Goal: Task Accomplishment & Management: Use online tool/utility

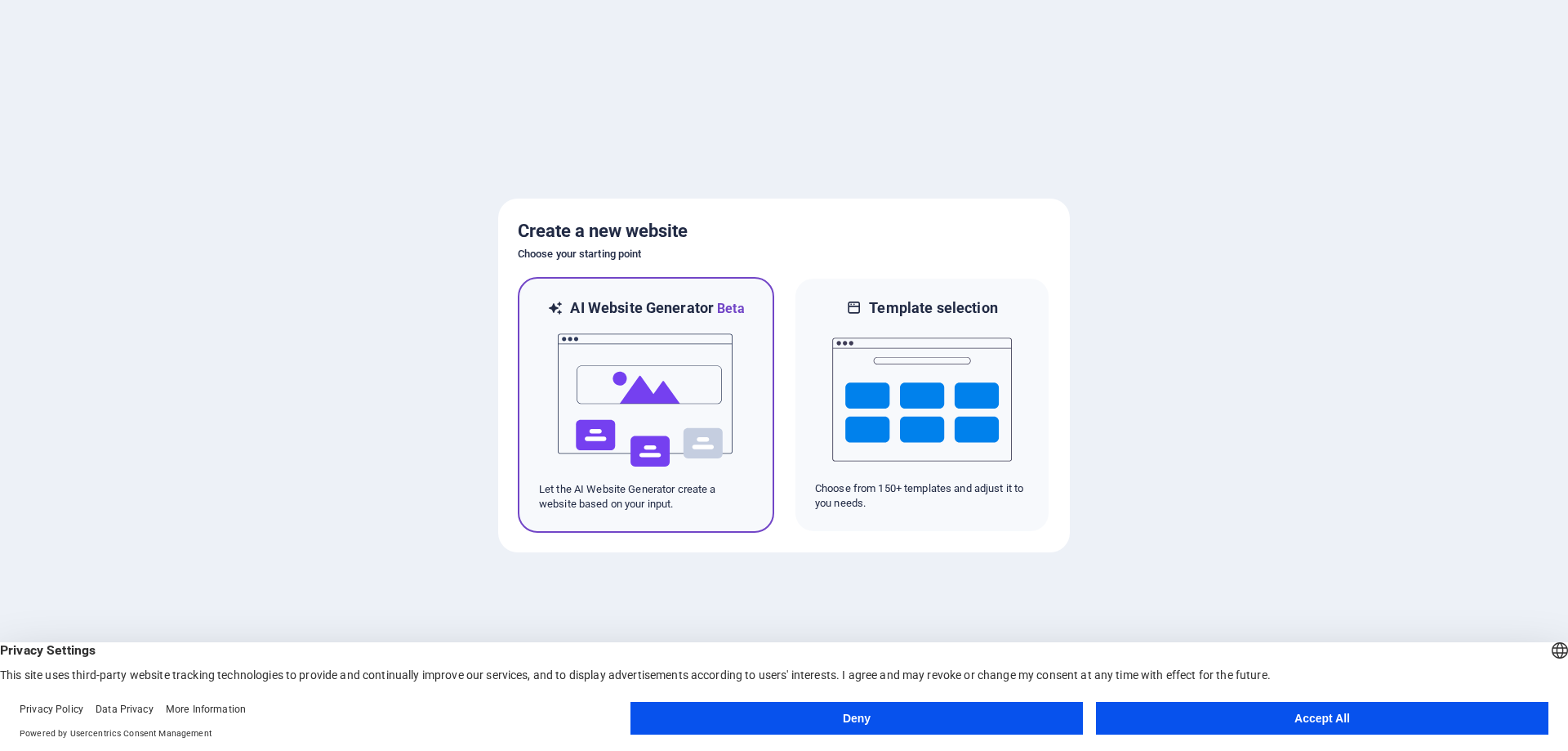
click at [680, 429] on img at bounding box center [645, 401] width 179 height 164
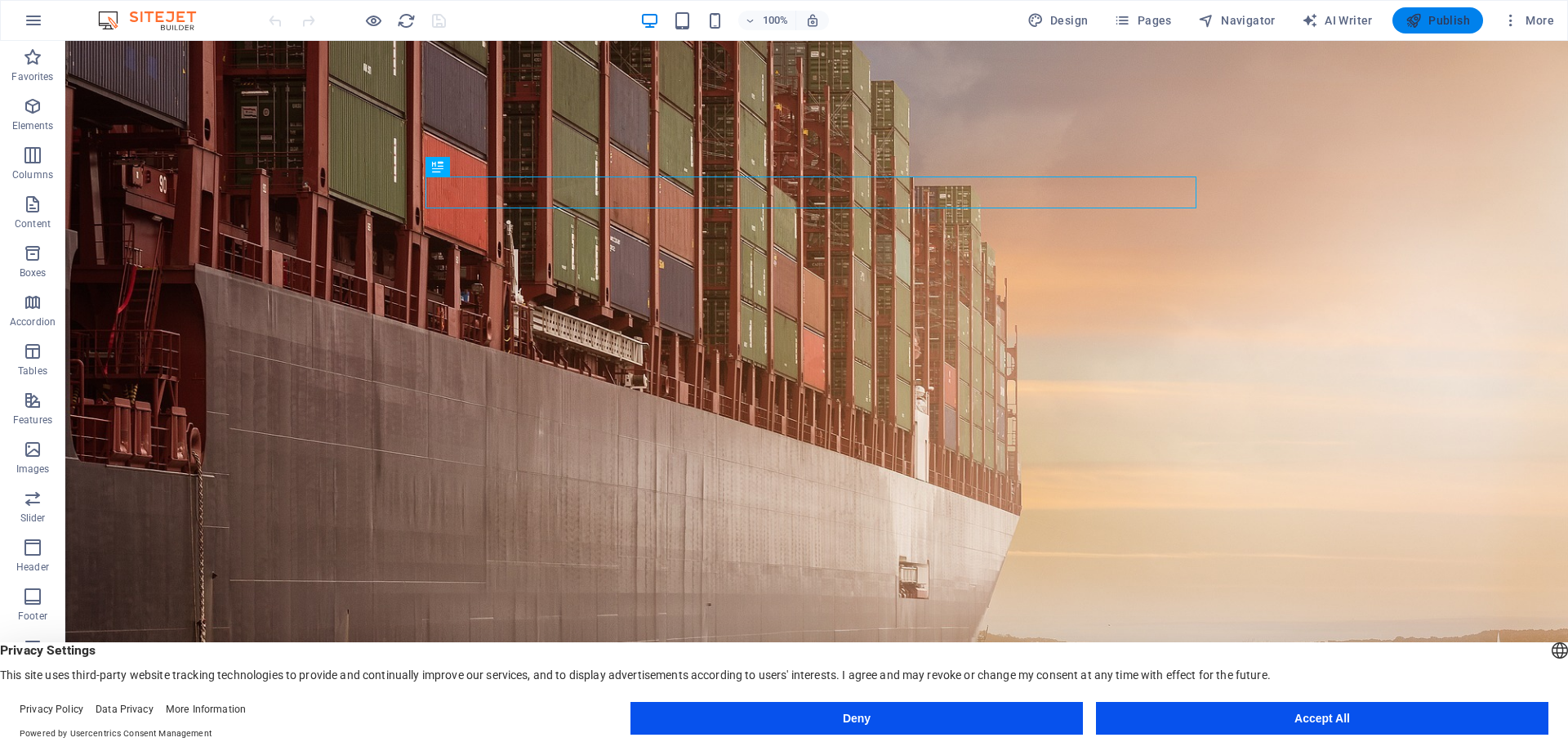
click at [1461, 19] on span "Publish" at bounding box center [1438, 20] width 64 height 17
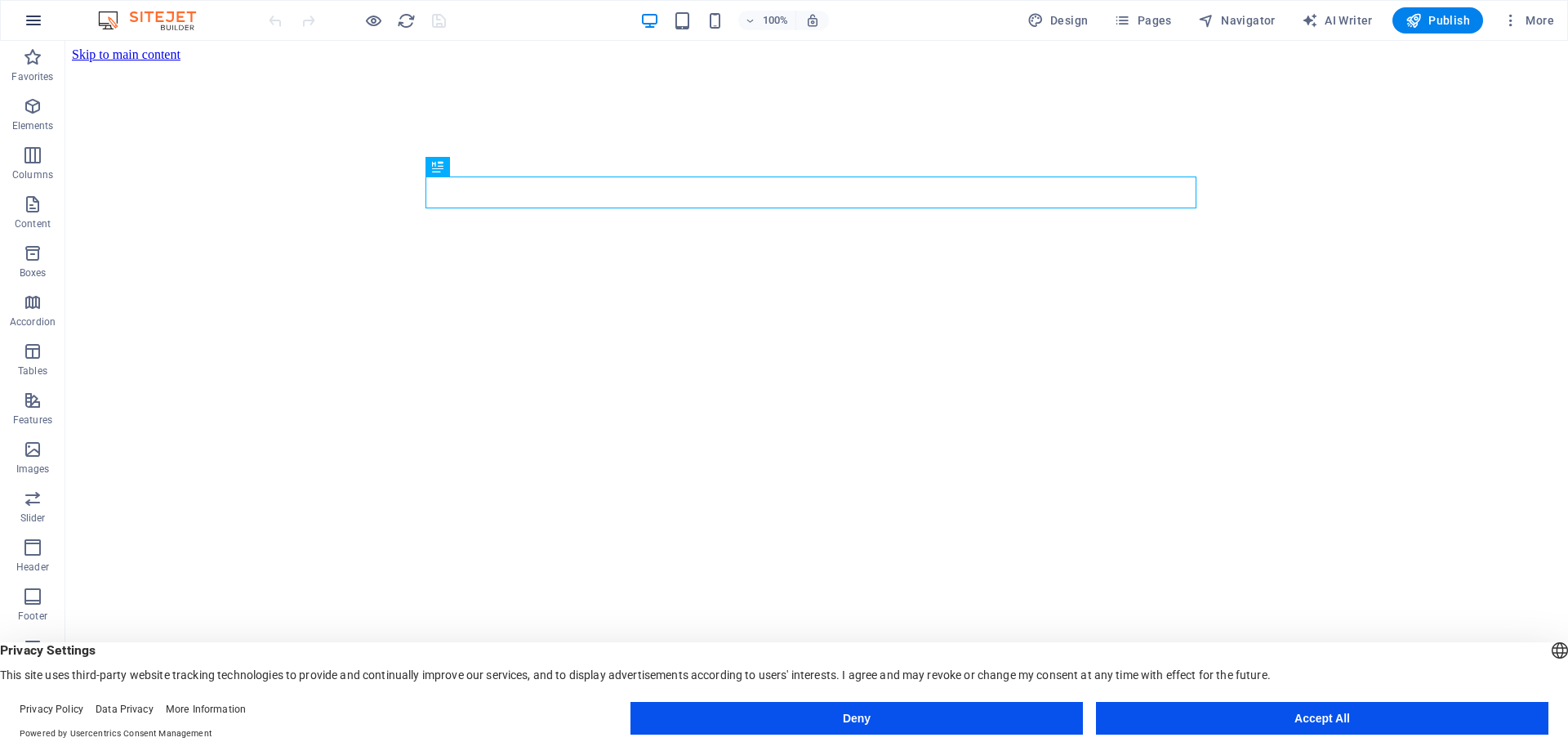
click at [38, 12] on icon "button" at bounding box center [33, 20] width 20 height 20
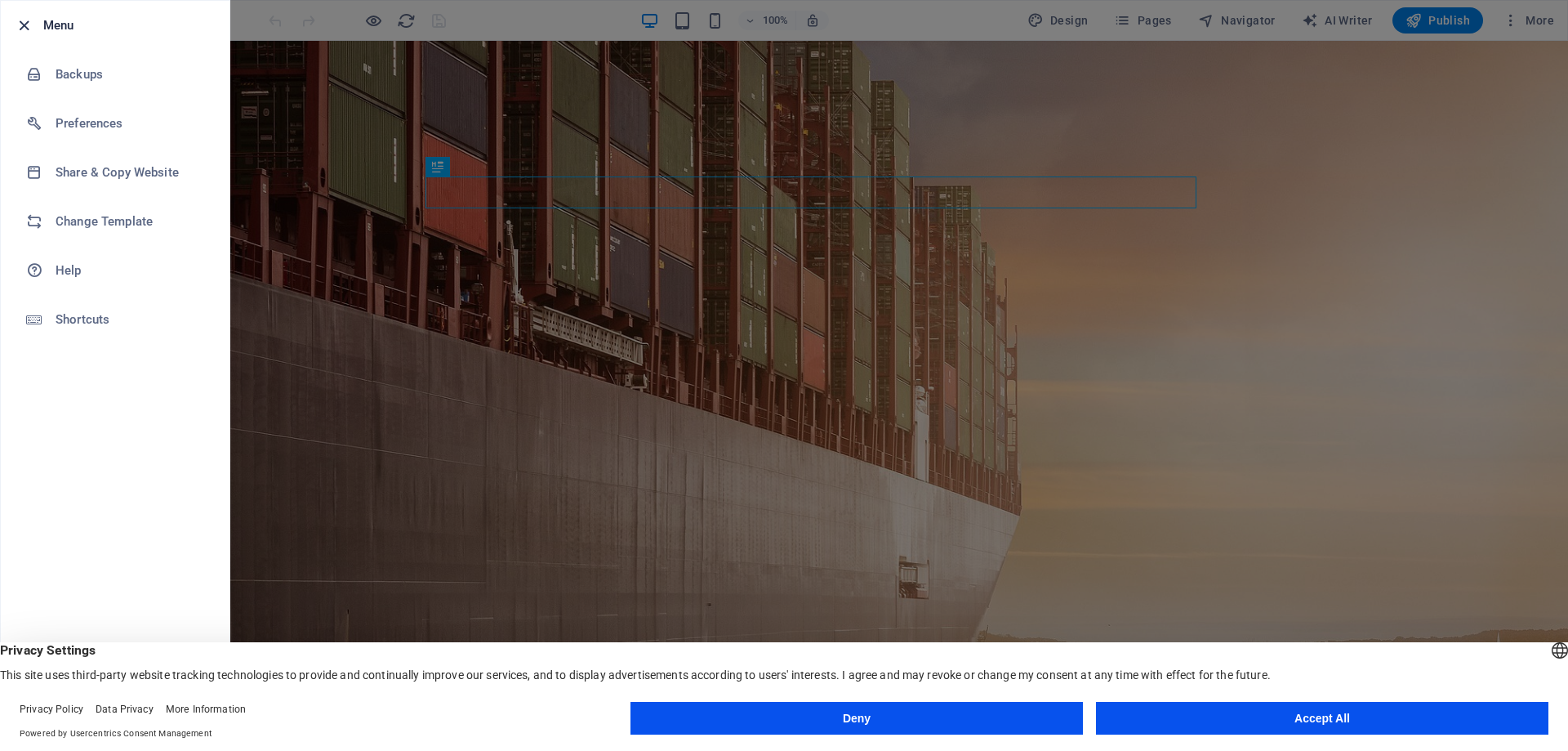
click at [20, 27] on icon "button" at bounding box center [24, 26] width 19 height 19
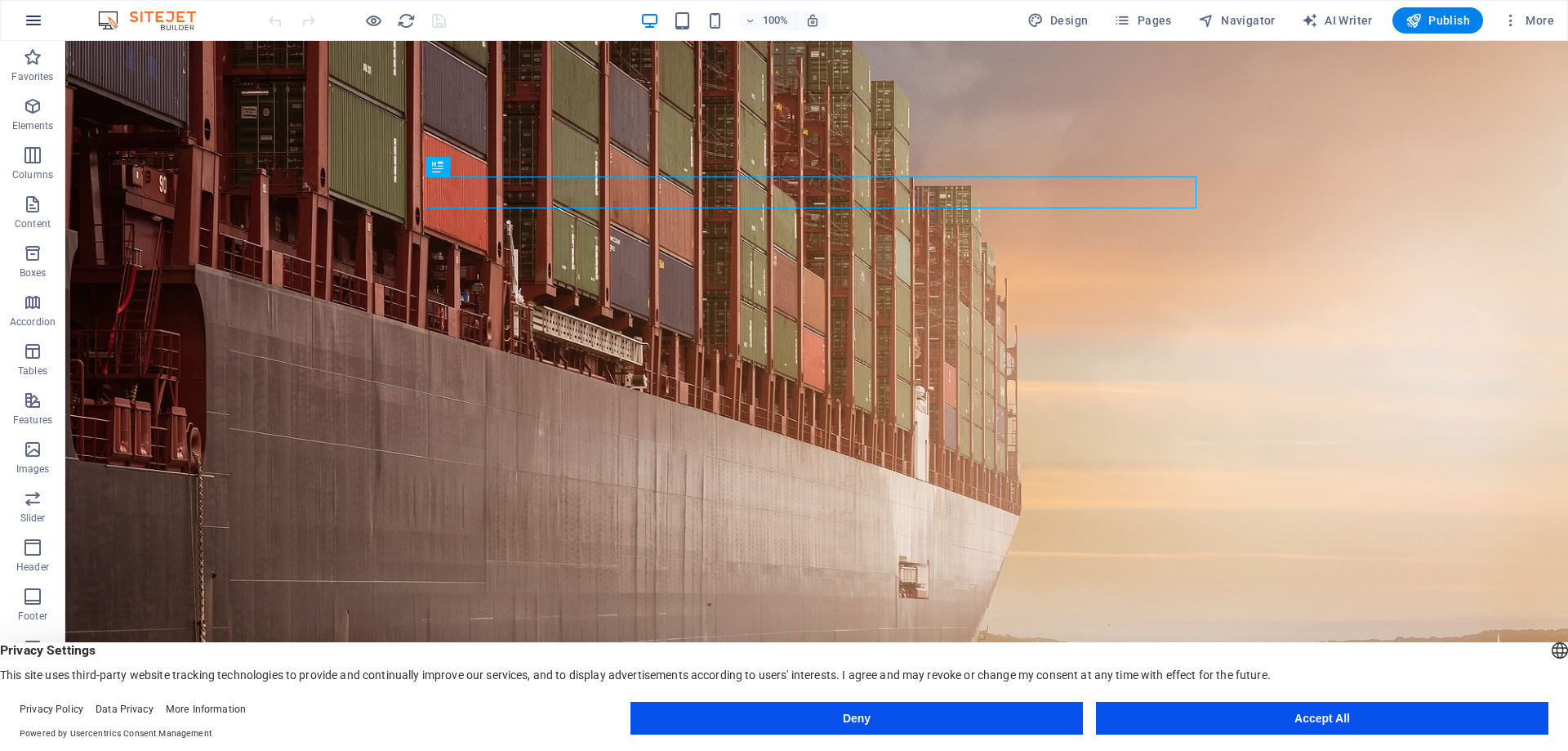
click at [24, 18] on icon "button" at bounding box center [33, 20] width 20 height 20
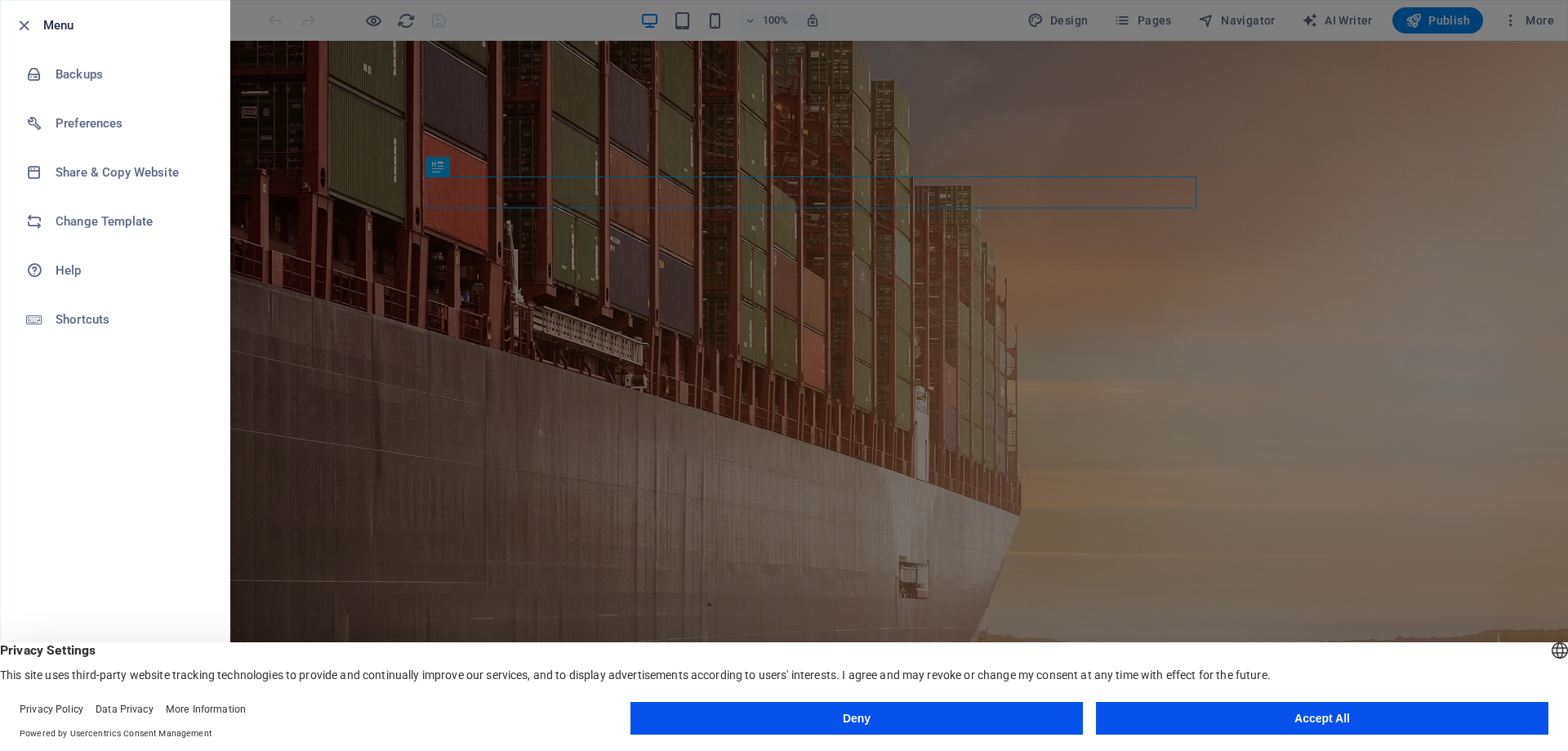
click at [40, 25] on div at bounding box center [29, 25] width 30 height 20
